Goal: Find specific page/section: Find specific page/section

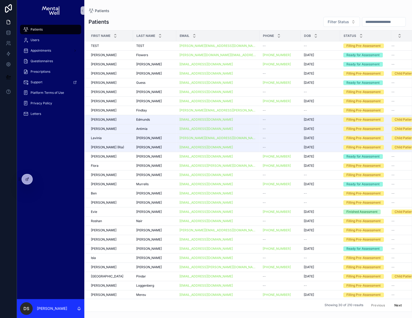
click at [366, 21] on input "scrollable content" at bounding box center [383, 21] width 43 height 7
type input "****"
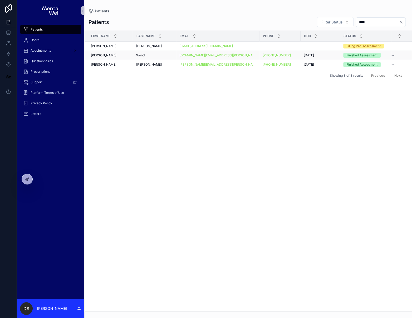
click at [116, 57] on div "[PERSON_NAME]" at bounding box center [110, 55] width 39 height 4
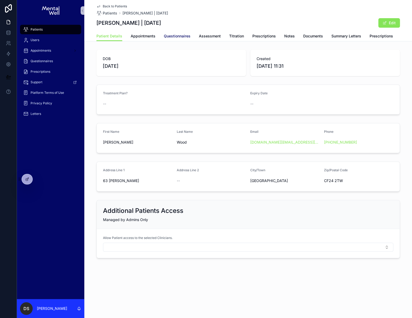
click at [172, 37] on span "Questionnaires" at bounding box center [177, 35] width 27 height 5
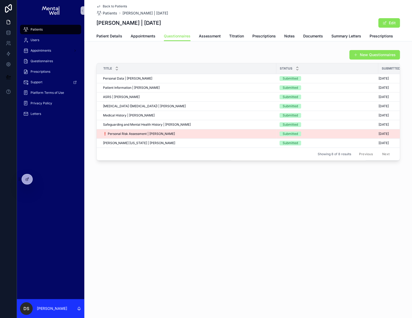
click at [183, 135] on div "❗ Personal Risk Assessment | [PERSON_NAME] ❗ Personal Risk Assessment | [PERSON…" at bounding box center [188, 134] width 170 height 4
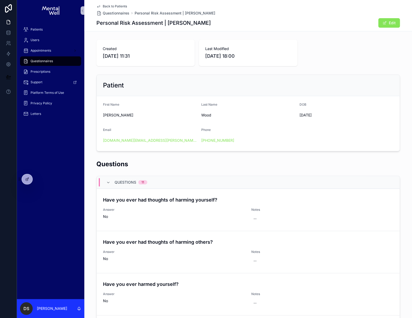
click at [110, 6] on span "Back to Patients" at bounding box center [115, 6] width 24 height 4
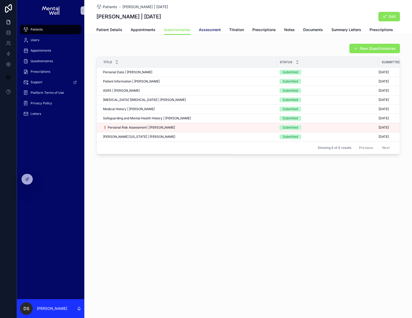
click at [210, 31] on span "Assessment" at bounding box center [210, 29] width 22 height 5
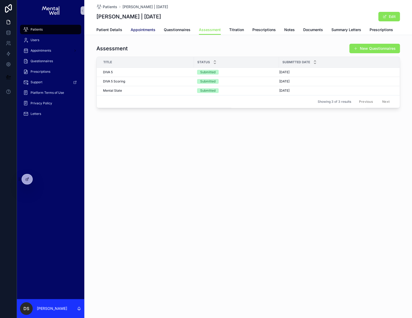
click at [150, 30] on span "Appointments" at bounding box center [143, 29] width 25 height 5
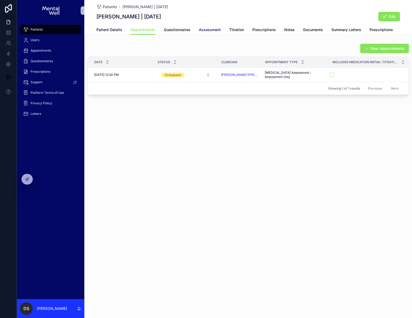
click at [211, 32] on span "Assessment" at bounding box center [210, 29] width 22 height 5
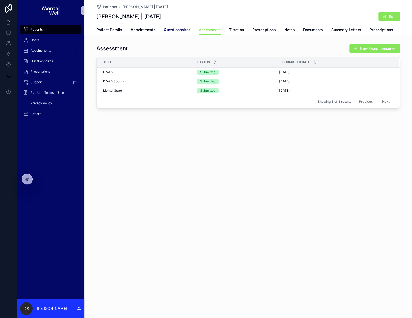
click at [174, 32] on link "Questionnaires" at bounding box center [177, 30] width 27 height 11
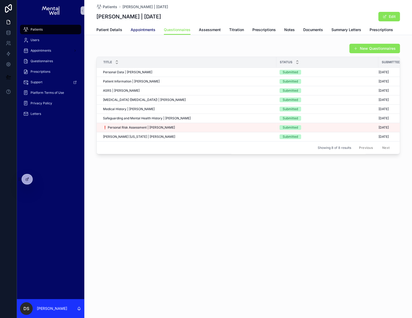
click at [145, 31] on span "Appointments" at bounding box center [143, 29] width 25 height 5
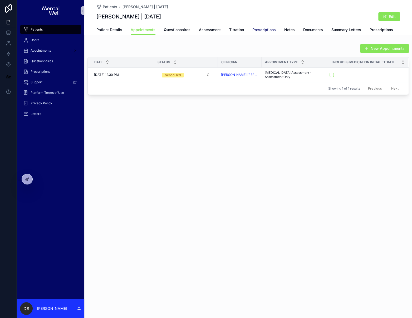
click at [264, 28] on span "Prescriptions" at bounding box center [263, 29] width 23 height 5
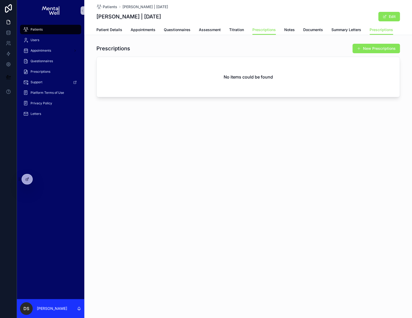
click at [145, 38] on div "Patients [PERSON_NAME] | [DATE] [PERSON_NAME] | [DATE] Edit Prescriptions Patie…" at bounding box center [247, 66] width 327 height 133
click at [165, 127] on div "Patients [PERSON_NAME] | [DATE] [PERSON_NAME] | [DATE] Edit Prescriptions Patie…" at bounding box center [247, 66] width 327 height 133
drag, startPoint x: 194, startPoint y: 66, endPoint x: 266, endPoint y: 83, distance: 74.3
click at [266, 83] on div "No items could be found" at bounding box center [248, 77] width 303 height 40
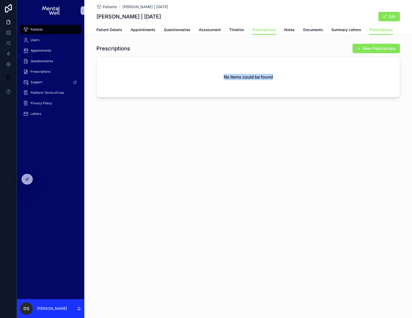
drag, startPoint x: 284, startPoint y: 79, endPoint x: 217, endPoint y: 73, distance: 67.7
click at [217, 73] on div "No items could be found" at bounding box center [248, 77] width 303 height 40
drag, startPoint x: 226, startPoint y: 67, endPoint x: 265, endPoint y: 95, distance: 47.9
click at [265, 95] on div "No items could be found" at bounding box center [248, 77] width 303 height 40
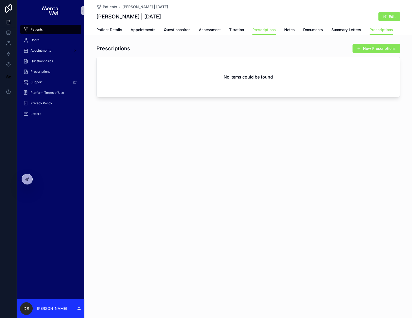
click at [266, 93] on div "No items could be found" at bounding box center [248, 77] width 303 height 40
drag, startPoint x: 279, startPoint y: 80, endPoint x: 196, endPoint y: 68, distance: 83.9
click at [196, 68] on div "No items could be found" at bounding box center [248, 77] width 303 height 40
drag, startPoint x: 196, startPoint y: 68, endPoint x: 209, endPoint y: 35, distance: 34.9
click at [196, 68] on div "No items could be found" at bounding box center [248, 77] width 303 height 40
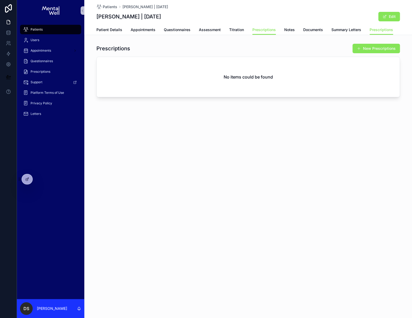
drag, startPoint x: 186, startPoint y: 20, endPoint x: 98, endPoint y: 15, distance: 88.1
click at [98, 15] on div "[PERSON_NAME] | [DATE] Edit" at bounding box center [247, 17] width 303 height 10
click at [98, 15] on h1 "[PERSON_NAME] | [DATE]" at bounding box center [128, 16] width 64 height 7
drag, startPoint x: 96, startPoint y: 16, endPoint x: 210, endPoint y: 16, distance: 113.7
click at [210, 16] on div "[PERSON_NAME] | [DATE] Edit" at bounding box center [247, 17] width 303 height 10
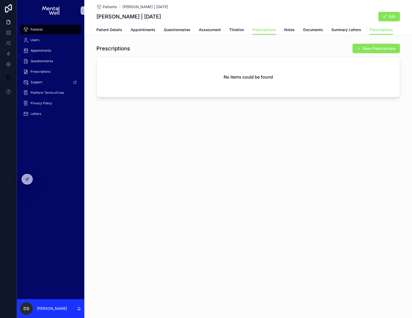
click at [210, 16] on div "[PERSON_NAME] | [DATE] Edit" at bounding box center [247, 17] width 303 height 10
drag, startPoint x: 210, startPoint y: 16, endPoint x: 119, endPoint y: 18, distance: 90.6
click at [88, 12] on div "Patients [PERSON_NAME] | [DATE] [PERSON_NAME] | [DATE] Edit Prescriptions Patie…" at bounding box center [247, 17] width 327 height 35
click at [174, 19] on div "[PERSON_NAME] | [DATE] Edit" at bounding box center [247, 17] width 303 height 10
drag, startPoint x: 174, startPoint y: 19, endPoint x: 88, endPoint y: 4, distance: 86.8
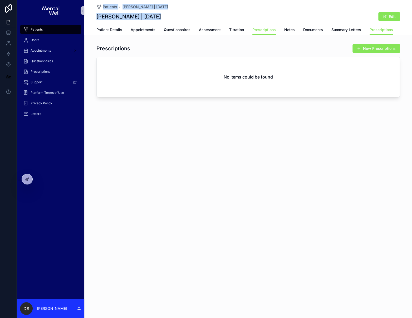
click at [86, 3] on div "Patients [PERSON_NAME] | [DATE] [PERSON_NAME] | [DATE] Edit Prescriptions Patie…" at bounding box center [247, 17] width 327 height 35
click at [89, 4] on div "Patients [PERSON_NAME] | [DATE] [PERSON_NAME] | [DATE] Edit Prescriptions Patie…" at bounding box center [247, 17] width 327 height 35
drag, startPoint x: 182, startPoint y: 22, endPoint x: 100, endPoint y: 5, distance: 84.4
click at [100, 5] on div "Patients [PERSON_NAME] | [DATE] [PERSON_NAME] | [DATE] Edit" at bounding box center [247, 12] width 303 height 25
click at [182, 19] on div "[PERSON_NAME] | [DATE] Edit" at bounding box center [247, 17] width 303 height 10
